Goal: Information Seeking & Learning: Find specific fact

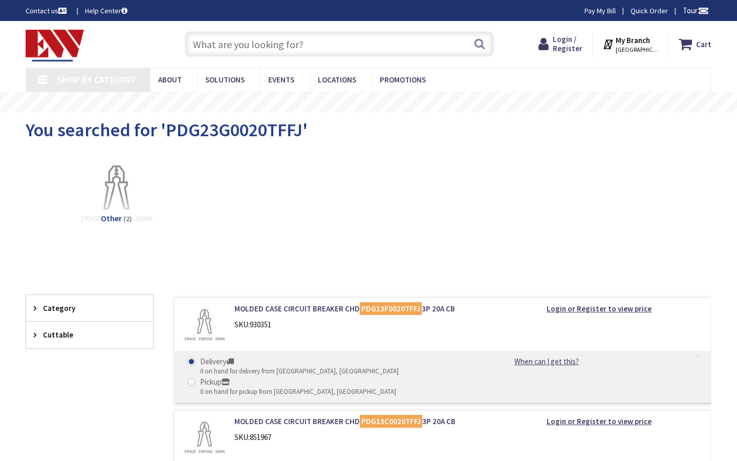
type input "Washington Square, 80 Broad St, Charleston, SC 29401, USA"
